Goal: Task Accomplishment & Management: Use online tool/utility

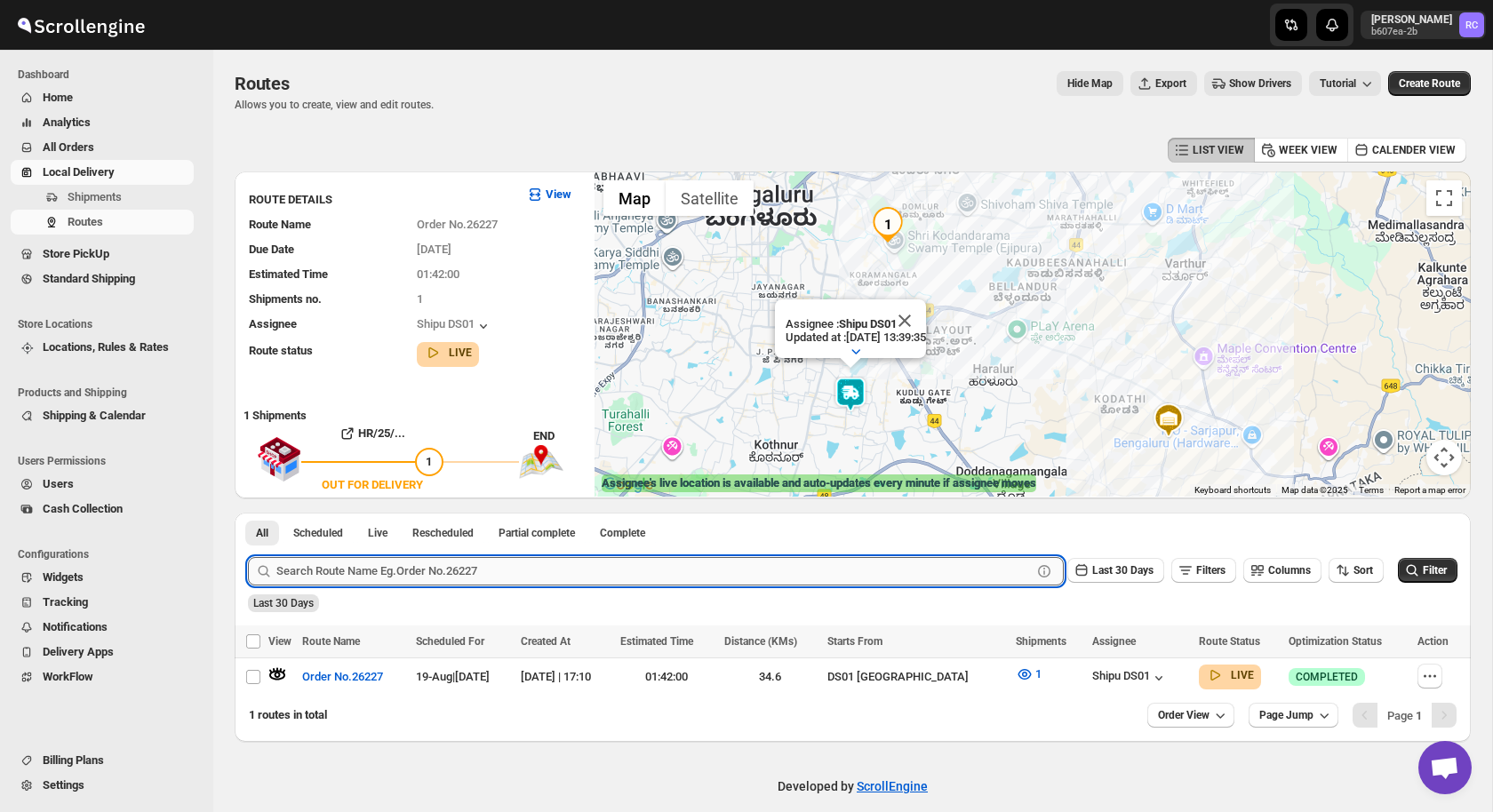
click at [407, 576] on input "text" at bounding box center [653, 571] width 755 height 29
paste input "26293"
type input "26293"
click button "Submit" at bounding box center [273, 521] width 51 height 18
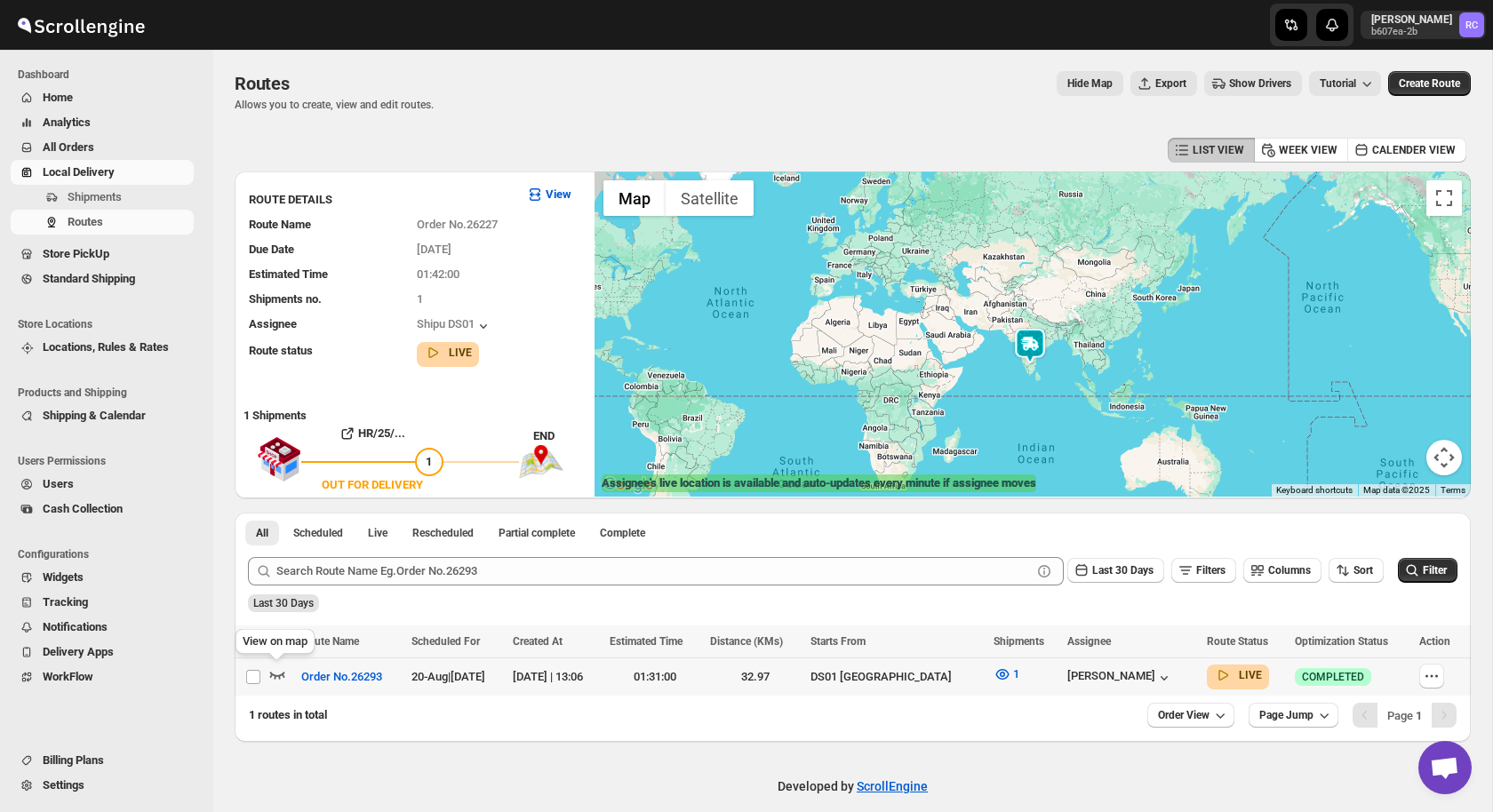
click at [277, 673] on icon "button" at bounding box center [277, 674] width 17 height 17
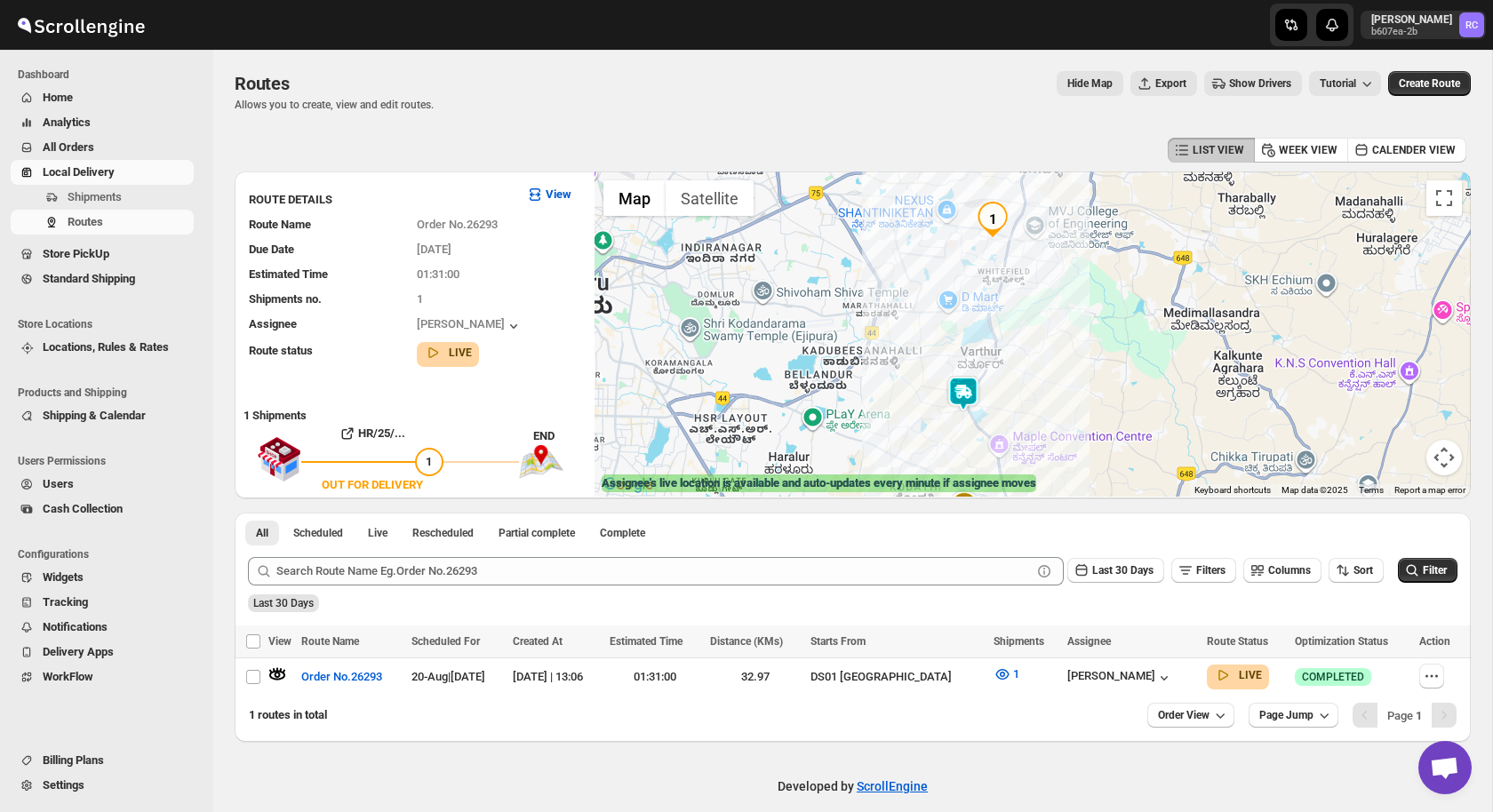
drag, startPoint x: 1041, startPoint y: 320, endPoint x: 999, endPoint y: 360, distance: 58.0
click at [999, 360] on div at bounding box center [1032, 334] width 877 height 326
click at [967, 399] on img at bounding box center [963, 394] width 36 height 36
click at [1038, 315] on button "Close" at bounding box center [1017, 320] width 42 height 42
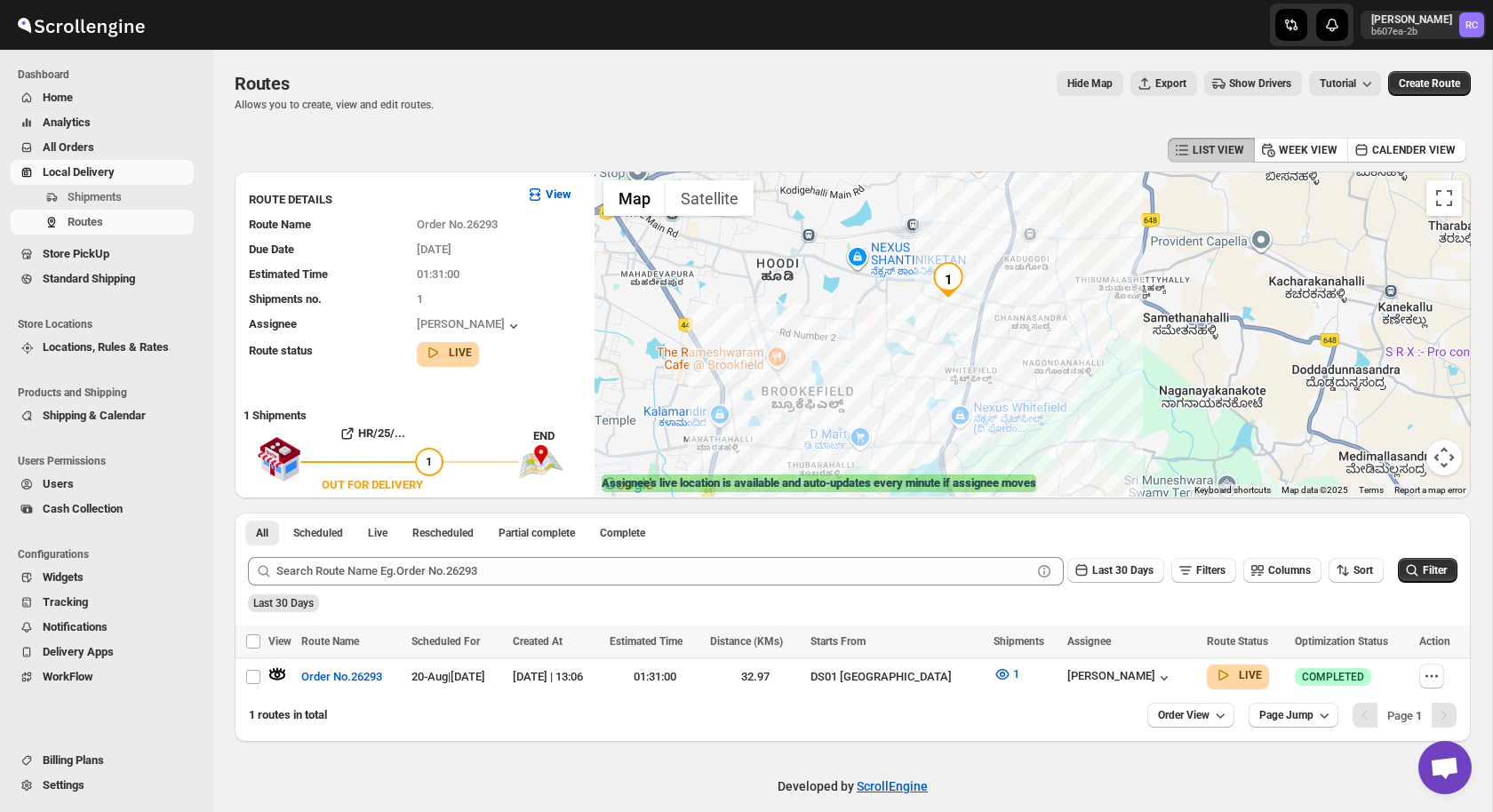
drag, startPoint x: 1028, startPoint y: 310, endPoint x: 969, endPoint y: 494, distance: 193.2
click at [969, 494] on div at bounding box center [1032, 334] width 877 height 326
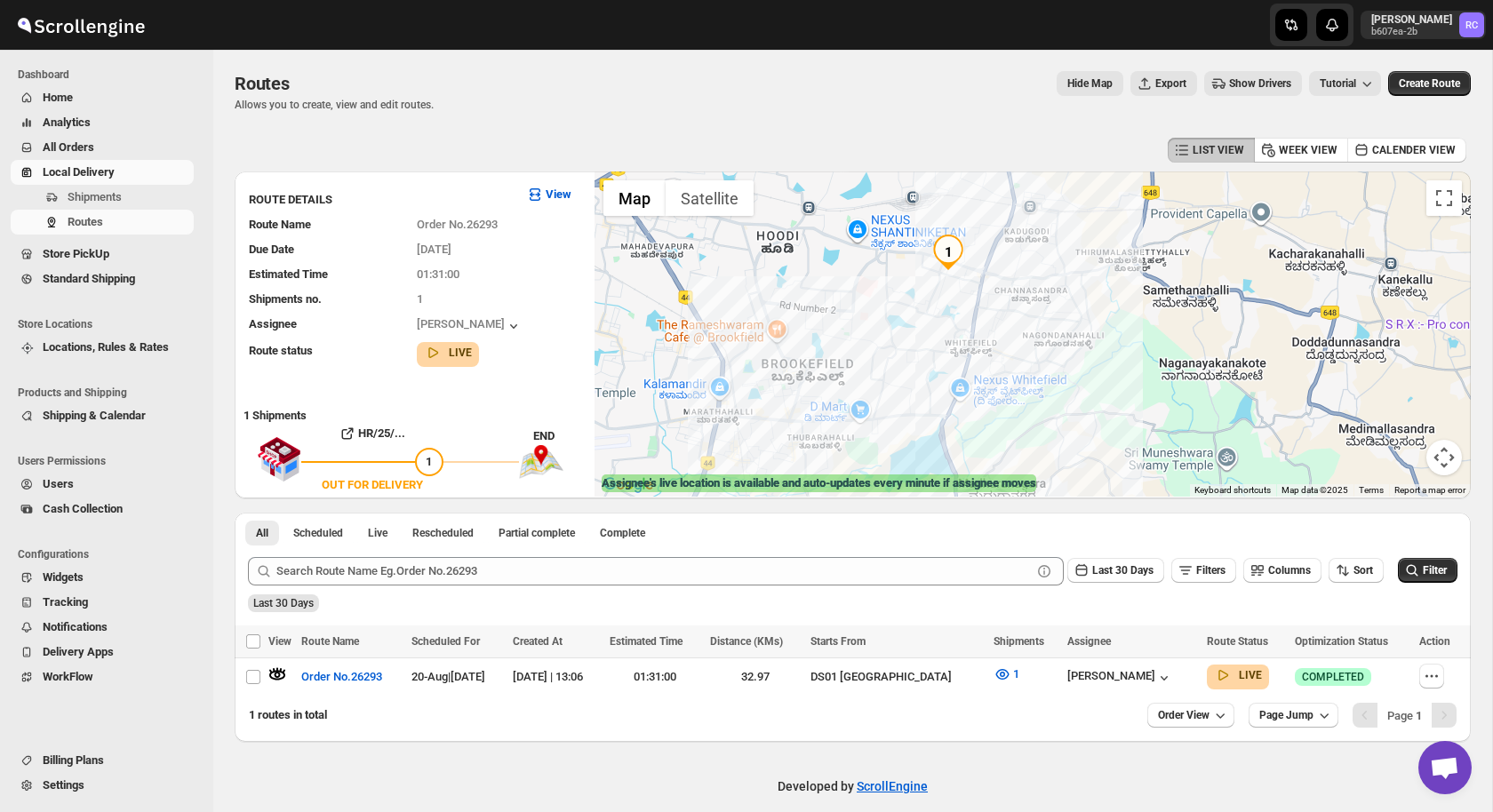
drag, startPoint x: 989, startPoint y: 426, endPoint x: 993, endPoint y: 243, distance: 183.0
click at [993, 243] on div at bounding box center [1032, 334] width 877 height 326
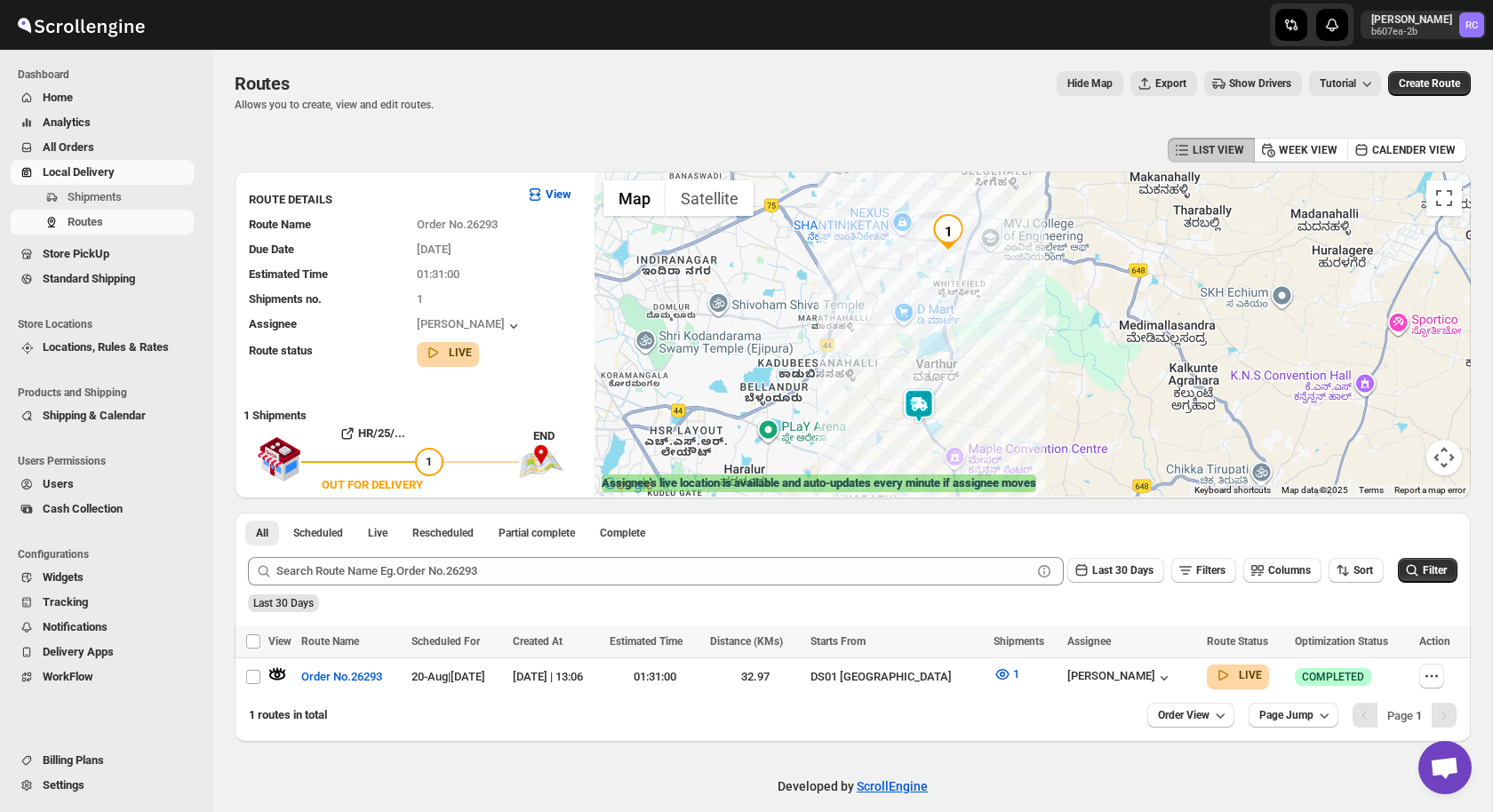
drag, startPoint x: 1042, startPoint y: 255, endPoint x: 1013, endPoint y: 347, distance: 96.5
click at [1013, 348] on div at bounding box center [1032, 334] width 877 height 326
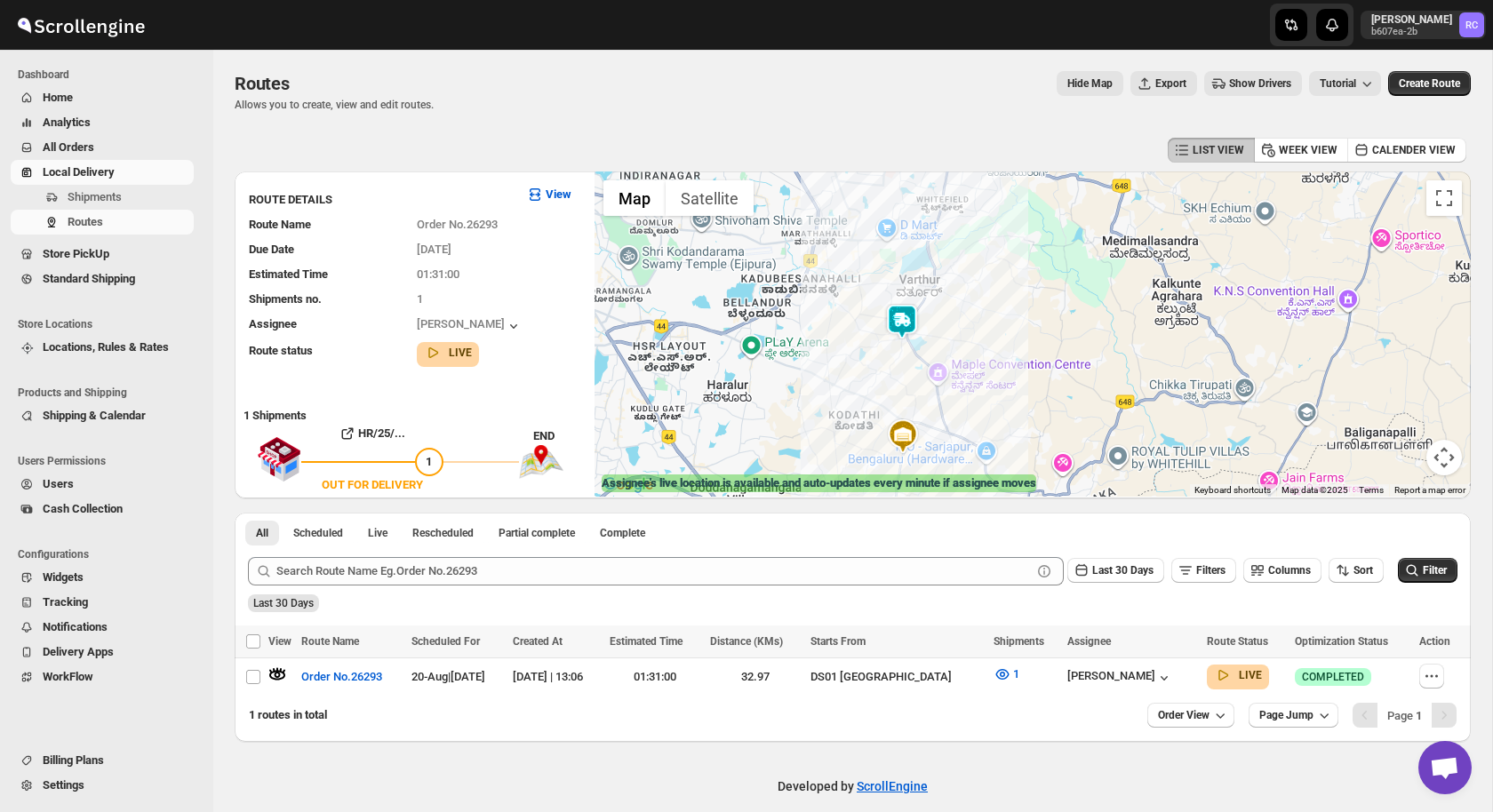
drag, startPoint x: 887, startPoint y: 450, endPoint x: 866, endPoint y: 406, distance: 48.8
click at [866, 406] on div at bounding box center [1032, 334] width 877 height 326
